Goal: Obtain resource: Download file/media

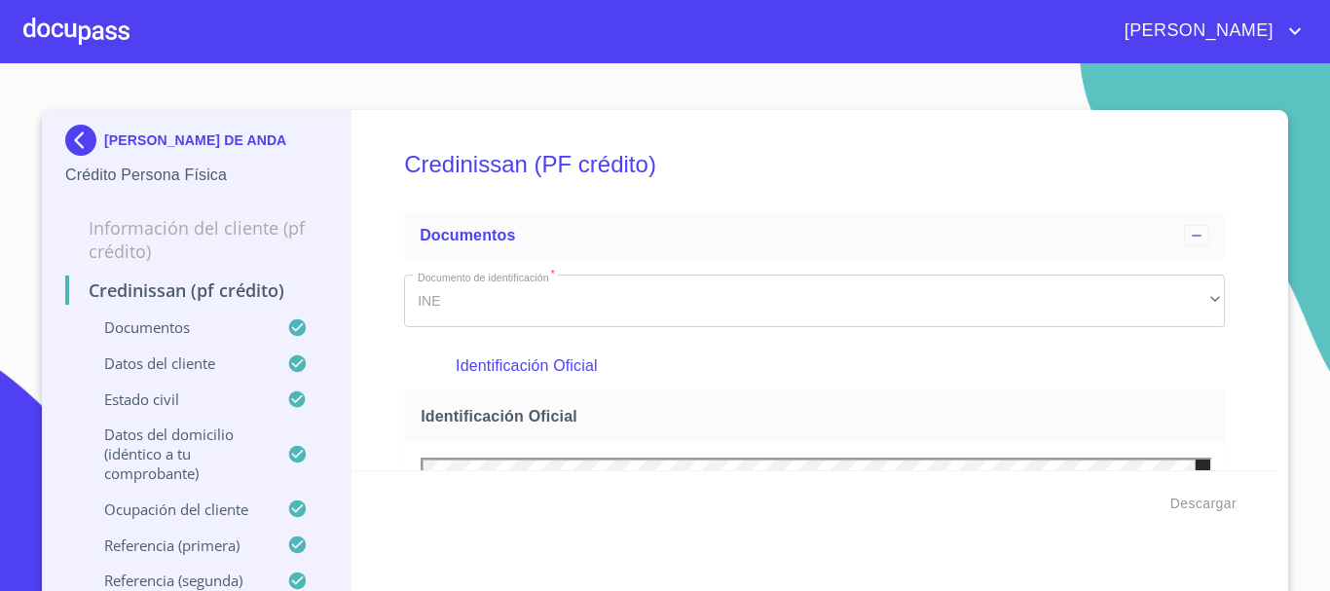
click at [97, 21] on div at bounding box center [76, 31] width 106 height 62
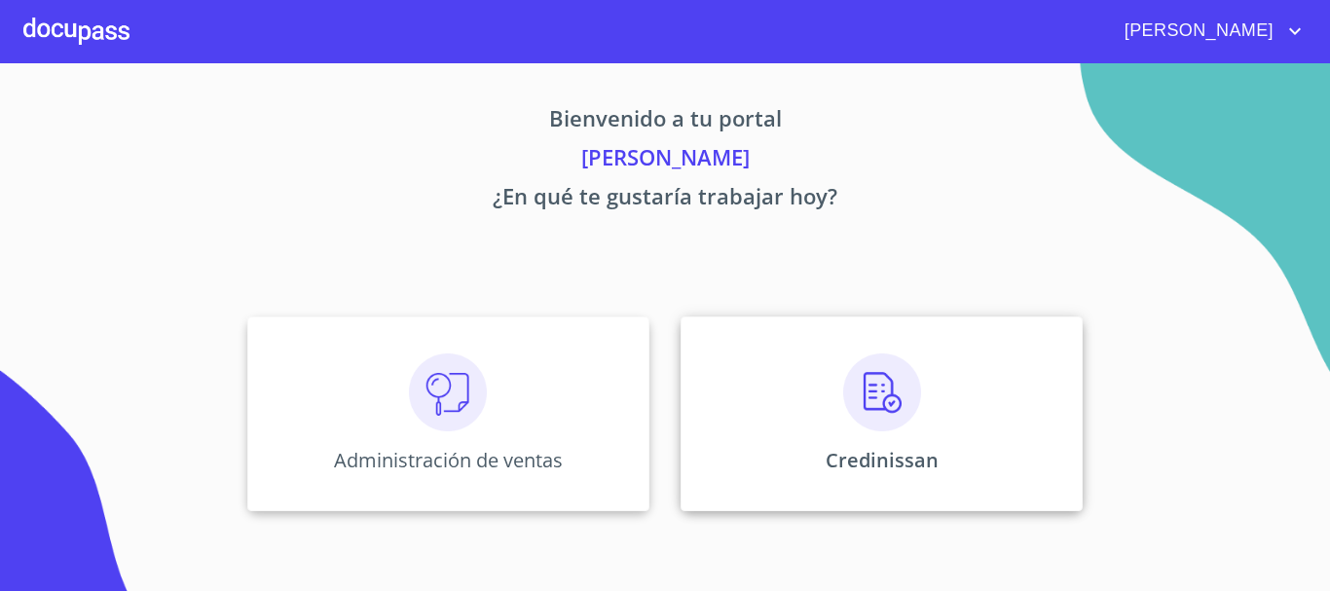
click at [848, 370] on img at bounding box center [882, 392] width 78 height 78
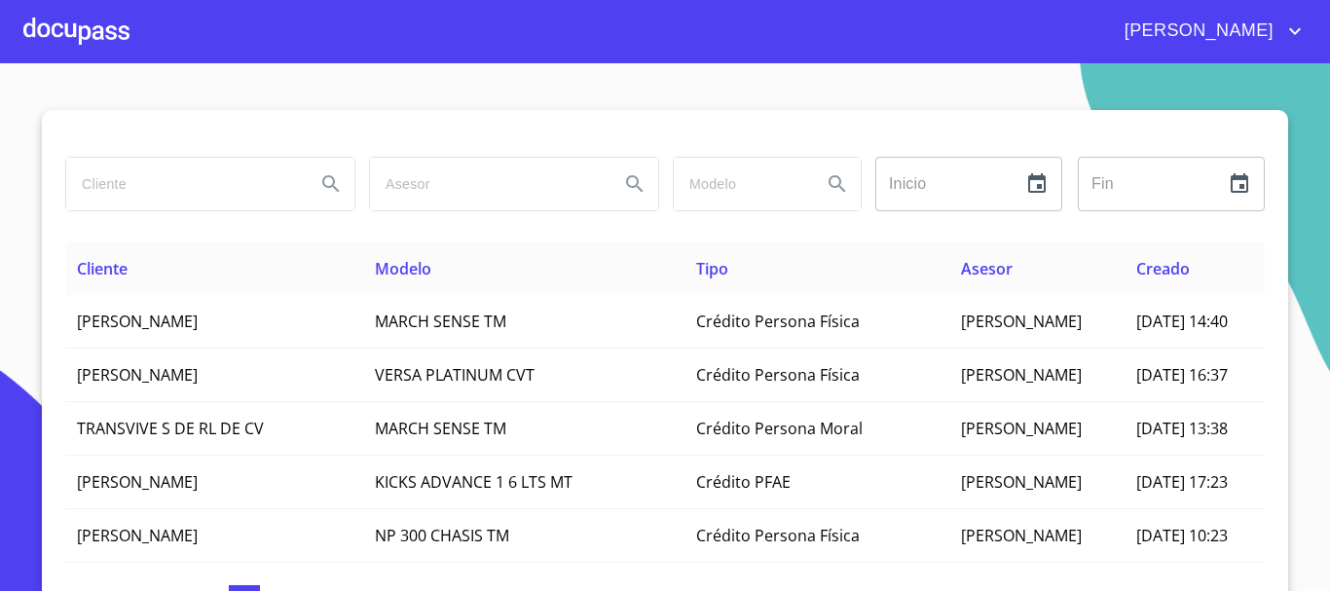
click at [153, 181] on input "search" at bounding box center [183, 184] width 234 height 53
type input "[PERSON_NAME]"
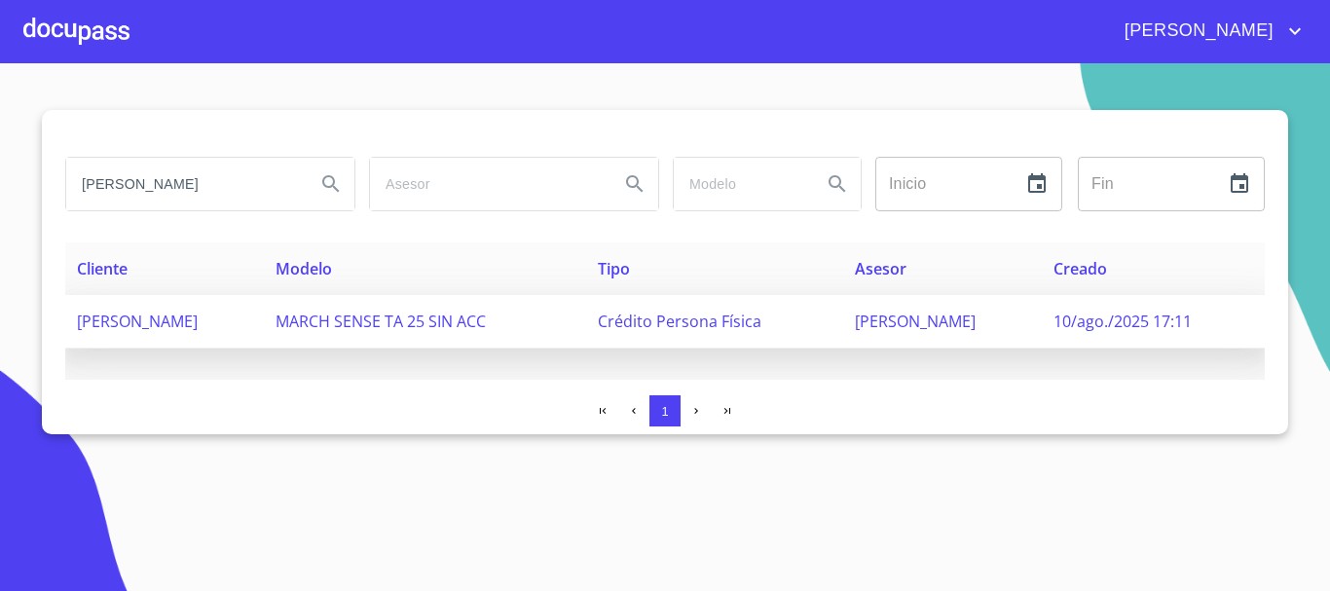
click at [198, 314] on span "[PERSON_NAME]" at bounding box center [137, 321] width 121 height 21
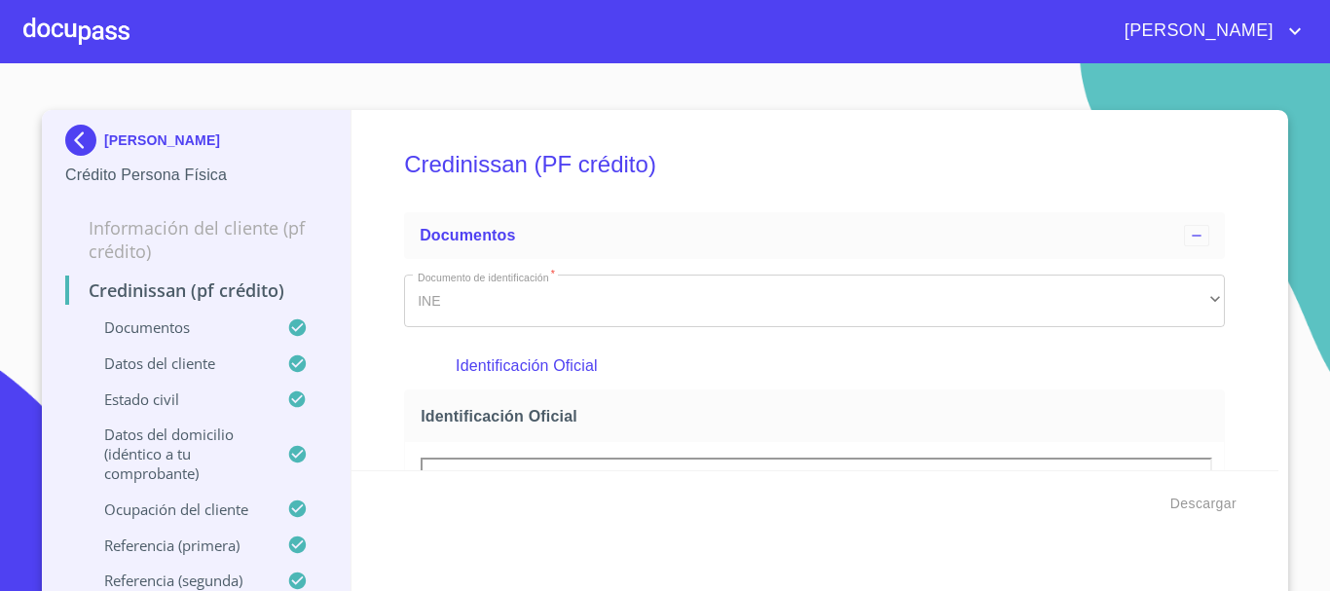
click at [1181, 503] on span "Descargar" at bounding box center [1203, 504] width 66 height 24
